Goal: Use online tool/utility

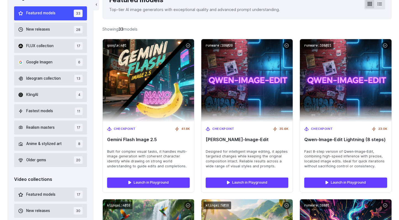
scroll to position [176, 0]
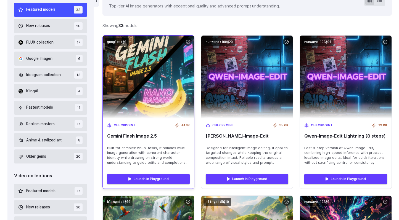
click at [176, 96] on img at bounding box center [148, 76] width 100 height 91
click at [142, 138] on span "Gemini Flash Image 2.5" at bounding box center [148, 136] width 82 height 5
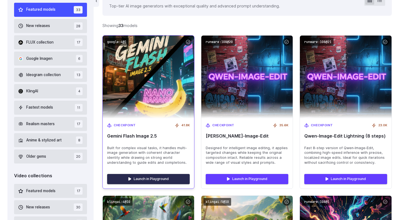
click at [138, 181] on link "Launch in Playground" at bounding box center [148, 179] width 82 height 10
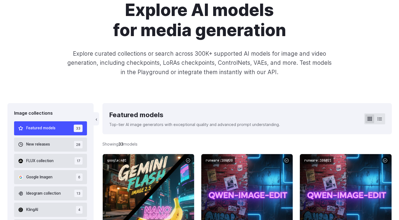
scroll to position [0, 0]
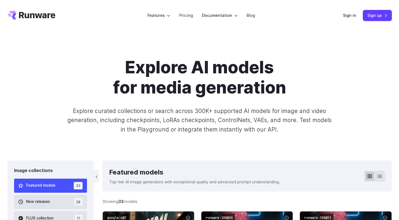
click at [44, 14] on icon "Go to /" at bounding box center [37, 15] width 36 height 6
